Goal: Find specific page/section: Find specific page/section

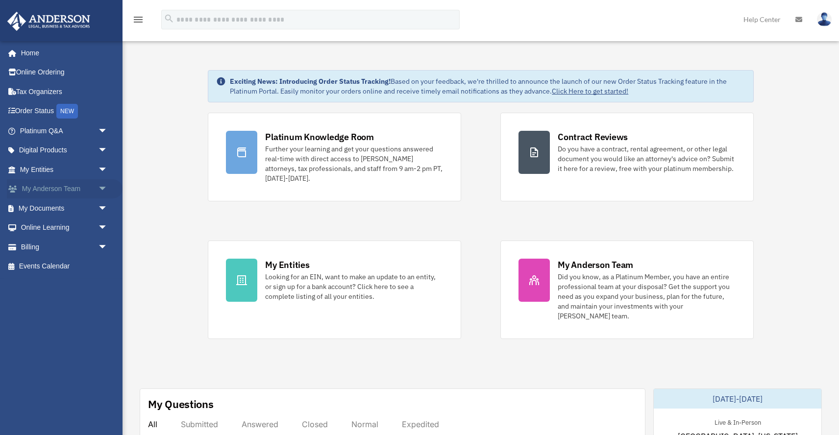
click at [74, 192] on link "My Anderson Team arrow_drop_down" at bounding box center [65, 189] width 116 height 20
click at [103, 188] on span "arrow_drop_down" at bounding box center [108, 189] width 20 height 20
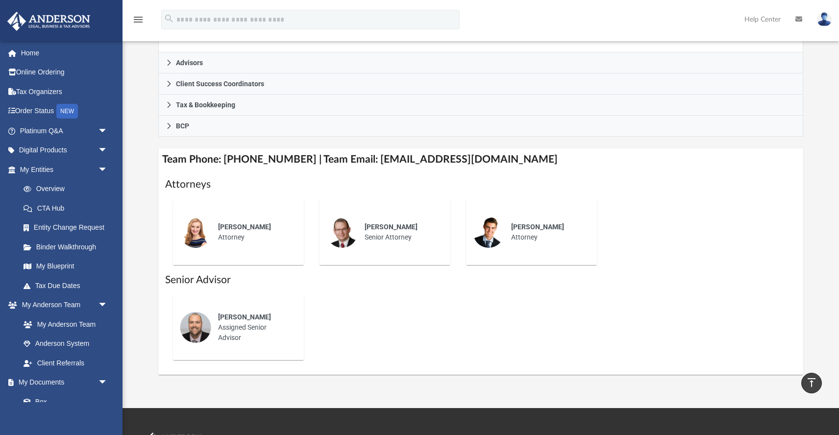
scroll to position [268, 0]
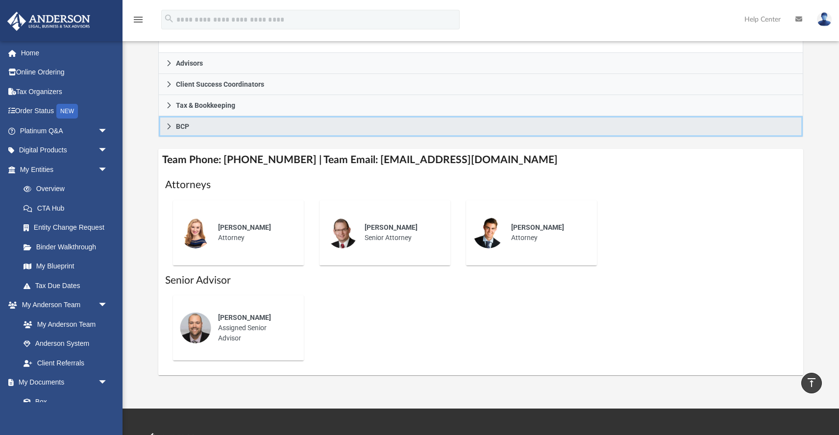
click at [194, 127] on link "BCP" at bounding box center [480, 126] width 645 height 21
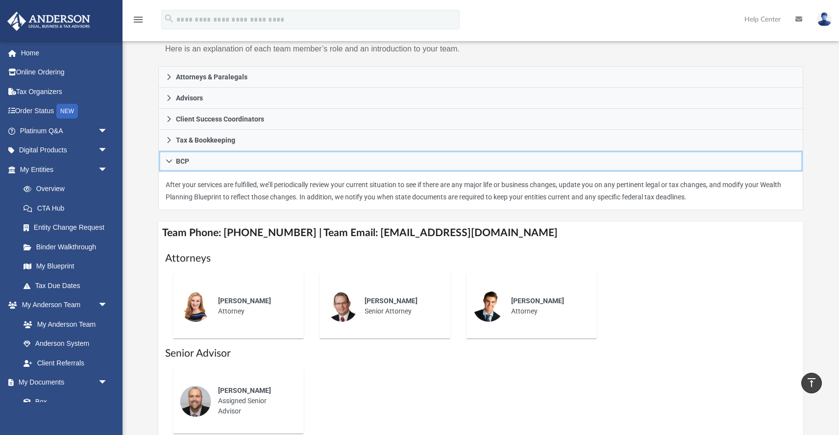
scroll to position [109, 0]
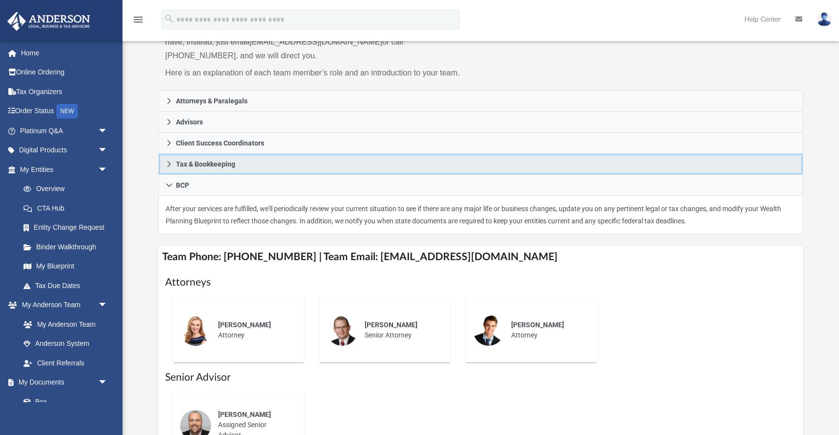
click at [188, 162] on span "Tax & Bookkeeping" at bounding box center [205, 164] width 59 height 7
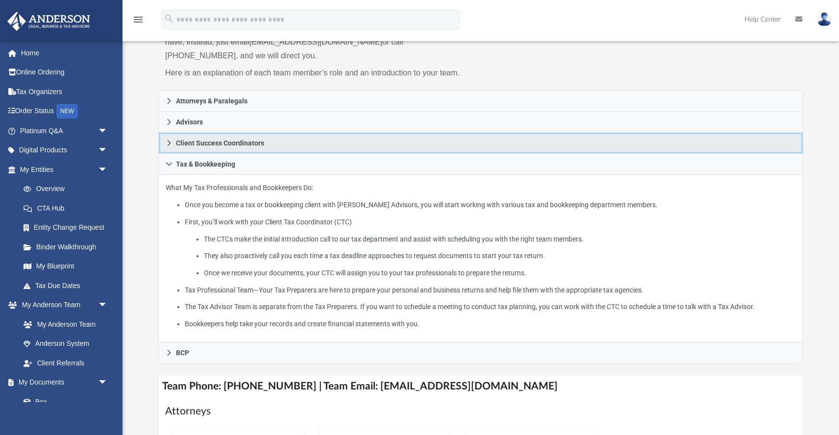
click at [192, 140] on span "Client Success Coordinators" at bounding box center [220, 143] width 88 height 7
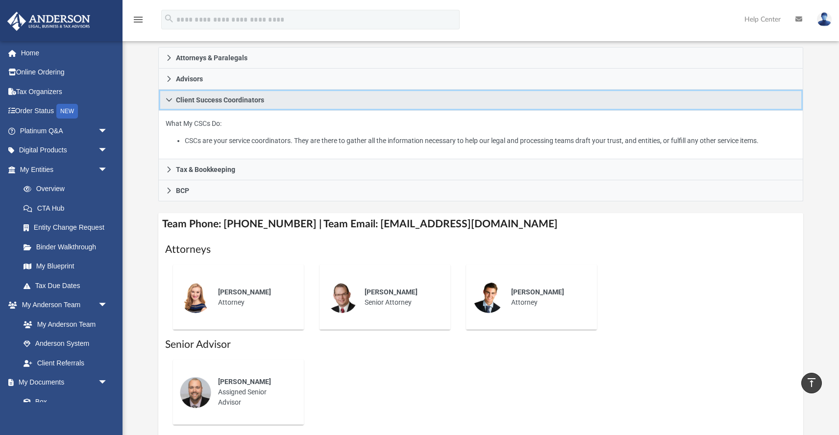
scroll to position [143, 0]
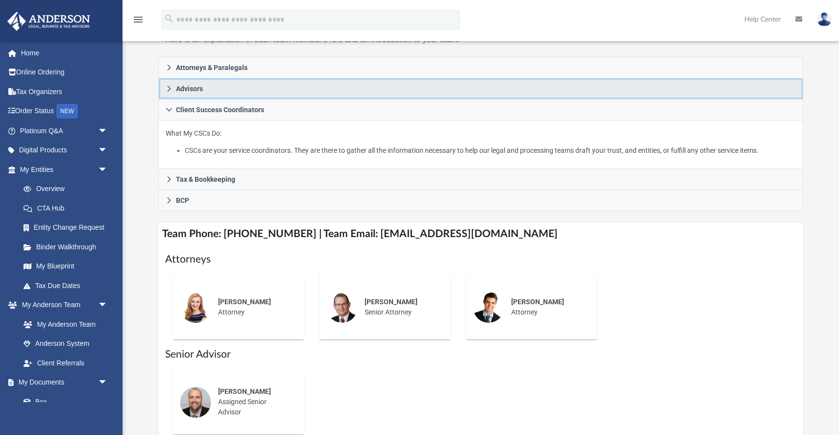
click at [186, 87] on span "Advisors" at bounding box center [189, 88] width 27 height 7
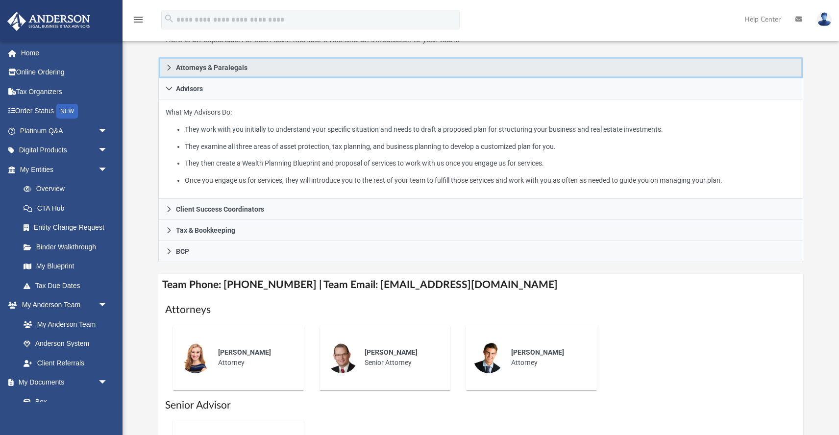
click at [186, 70] on span "Attorneys & Paralegals" at bounding box center [212, 67] width 72 height 7
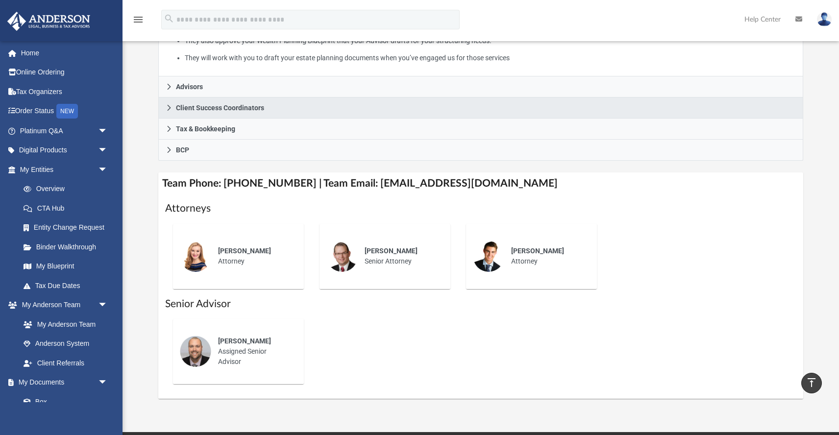
scroll to position [240, 0]
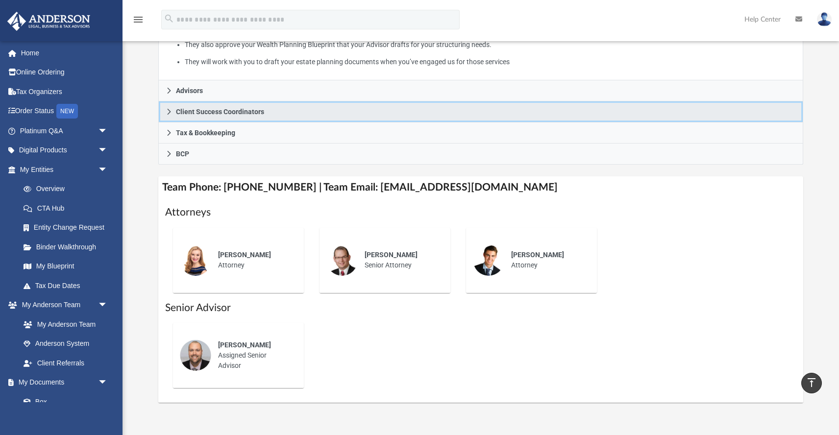
click at [216, 110] on span "Client Success Coordinators" at bounding box center [220, 111] width 88 height 7
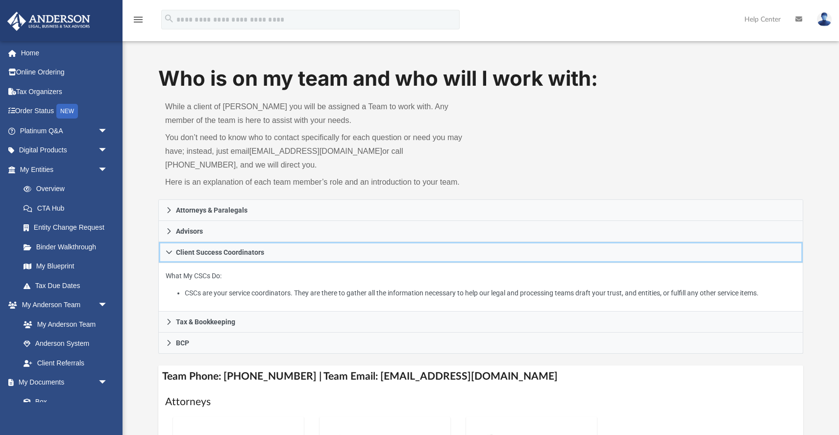
scroll to position [364, 0]
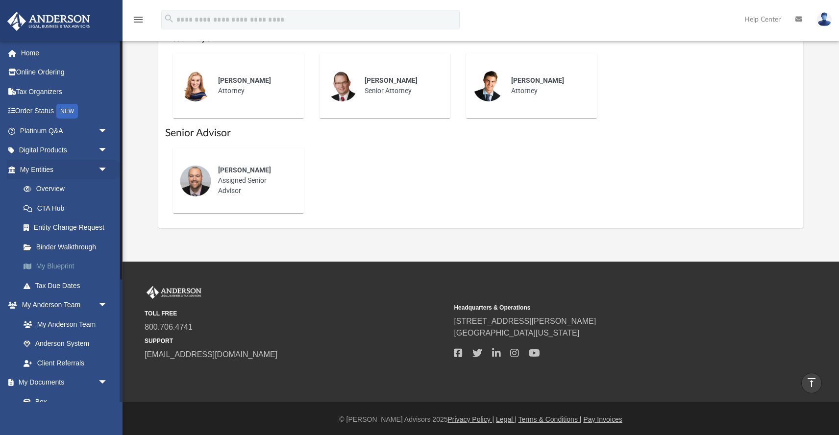
click at [61, 265] on link "My Blueprint" at bounding box center [68, 267] width 109 height 20
